Goal: Information Seeking & Learning: Check status

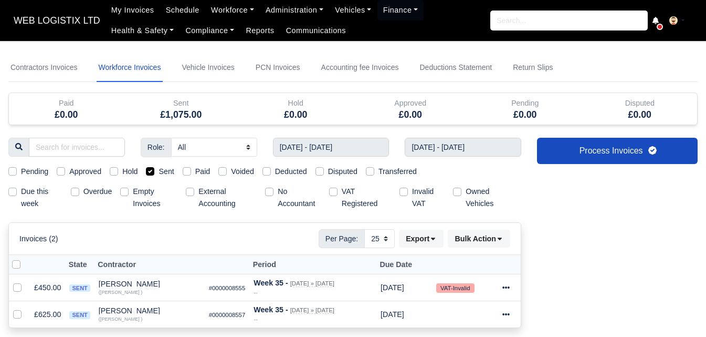
select select "25"
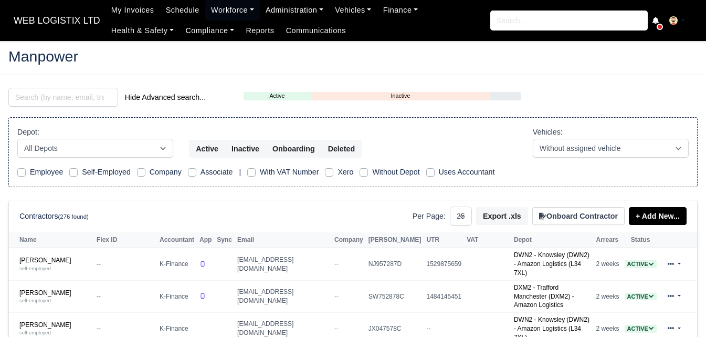
select select "25"
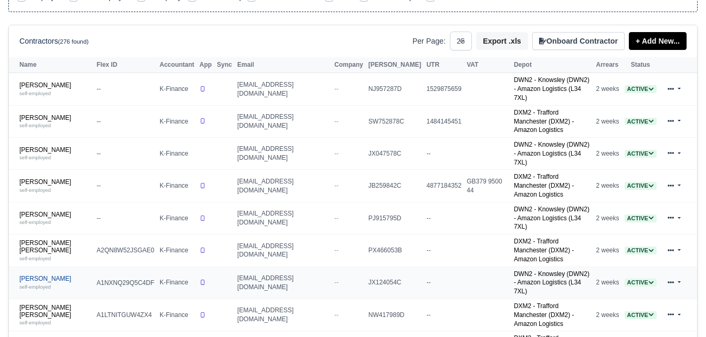
scroll to position [263, 0]
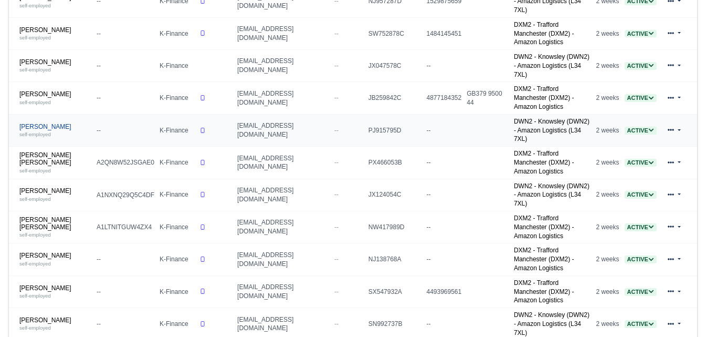
click at [43, 131] on small "self-employed" at bounding box center [35, 134] width 32 height 6
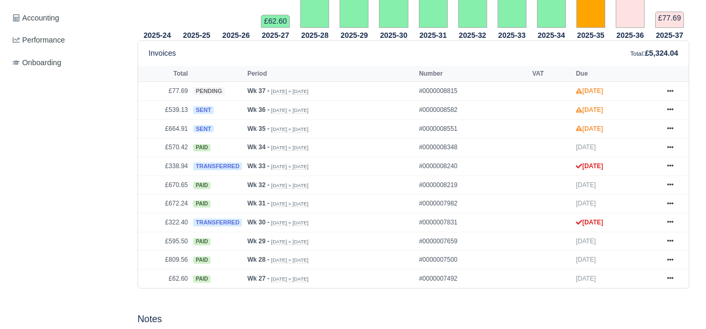
scroll to position [350, 0]
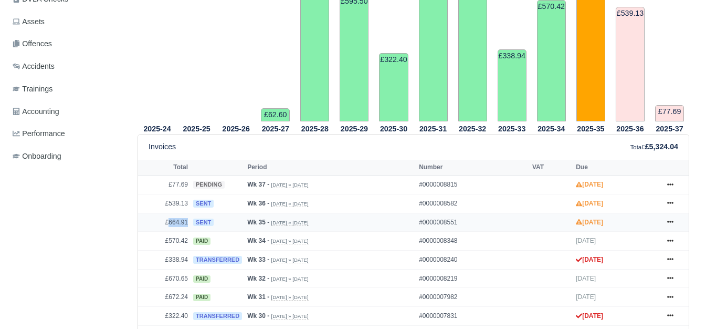
drag, startPoint x: 169, startPoint y: 213, endPoint x: 191, endPoint y: 219, distance: 22.9
click at [191, 219] on tr "£664.91 sent Wk 35 - Aug 24, 2025 » Aug 30, 2025 #0000008551 Sep 13, 2025 Show …" at bounding box center [413, 222] width 551 height 19
copy tr "664.91"
drag, startPoint x: 171, startPoint y: 199, endPoint x: 190, endPoint y: 200, distance: 18.9
click at [190, 200] on td "£539.13" at bounding box center [164, 203] width 53 height 19
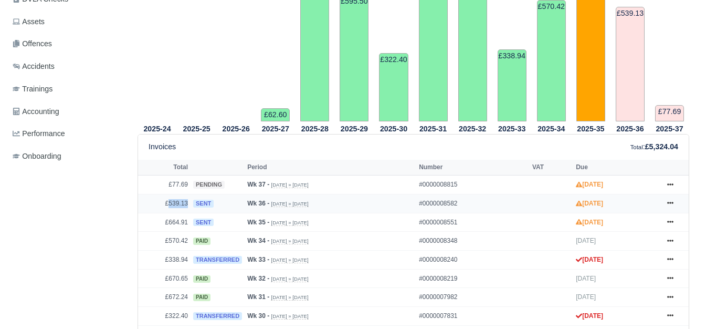
copy td "539.13"
drag, startPoint x: 173, startPoint y: 180, endPoint x: 189, endPoint y: 179, distance: 16.3
click at [189, 179] on td "£77.69" at bounding box center [164, 184] width 53 height 19
copy td "77.69"
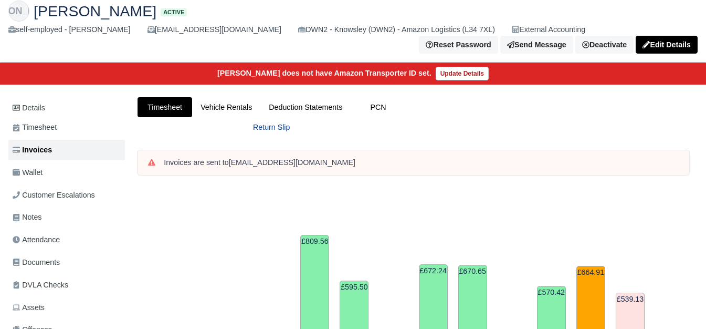
scroll to position [0, 0]
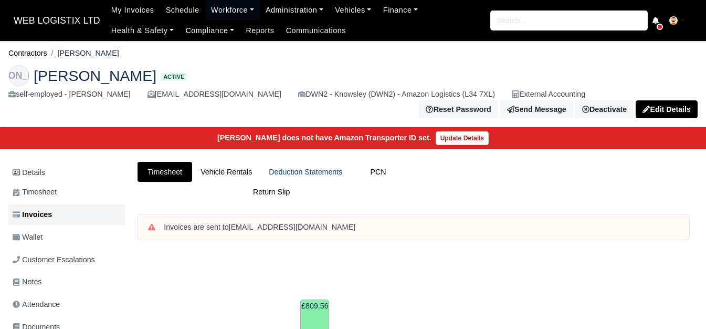
click at [308, 162] on link "Deduction Statements" at bounding box center [305, 172] width 90 height 20
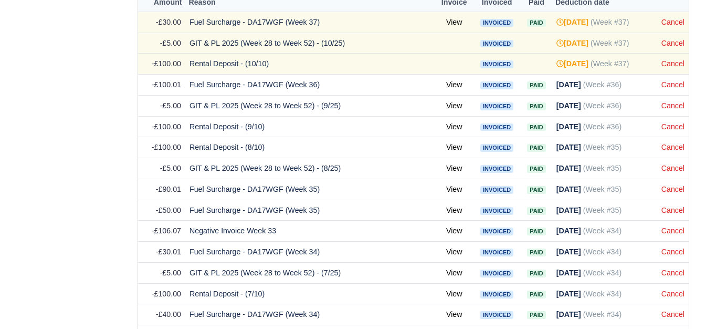
scroll to position [1050, 0]
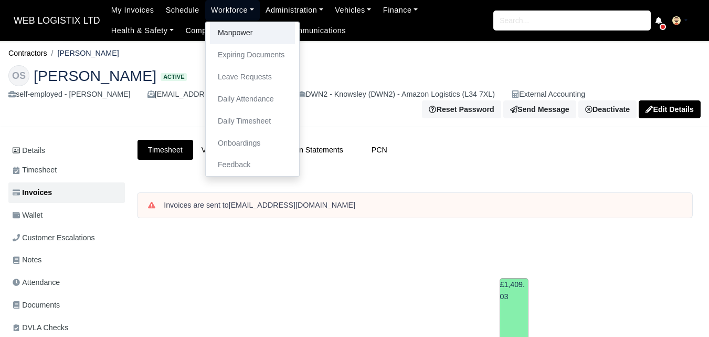
click at [230, 28] on link "Manpower" at bounding box center [252, 33] width 85 height 22
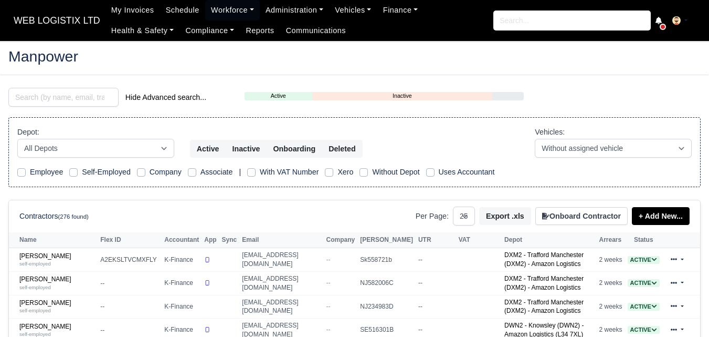
select select "25"
click at [48, 277] on link "Ahmad Saleem self-employed" at bounding box center [57, 282] width 76 height 15
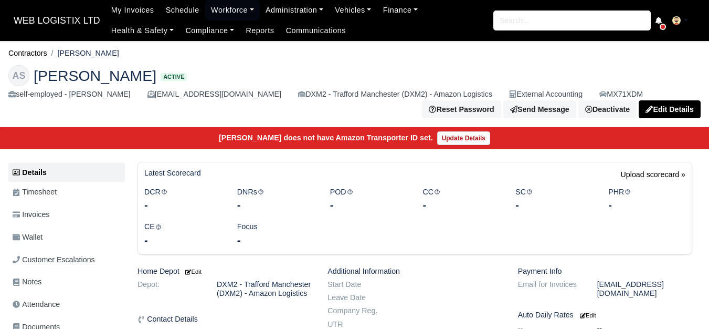
click at [49, 235] on link "Wallet" at bounding box center [66, 237] width 117 height 20
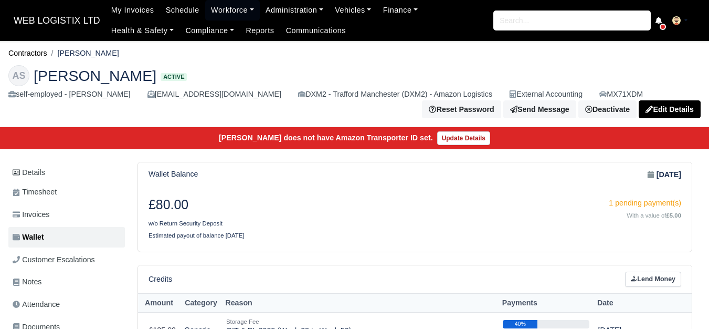
click at [324, 196] on div "£80.00 w/o Return Security Deposit 1 pending payment(s) With a value of £5.00 E…" at bounding box center [415, 218] width 554 height 65
